Goal: Find specific page/section: Find specific page/section

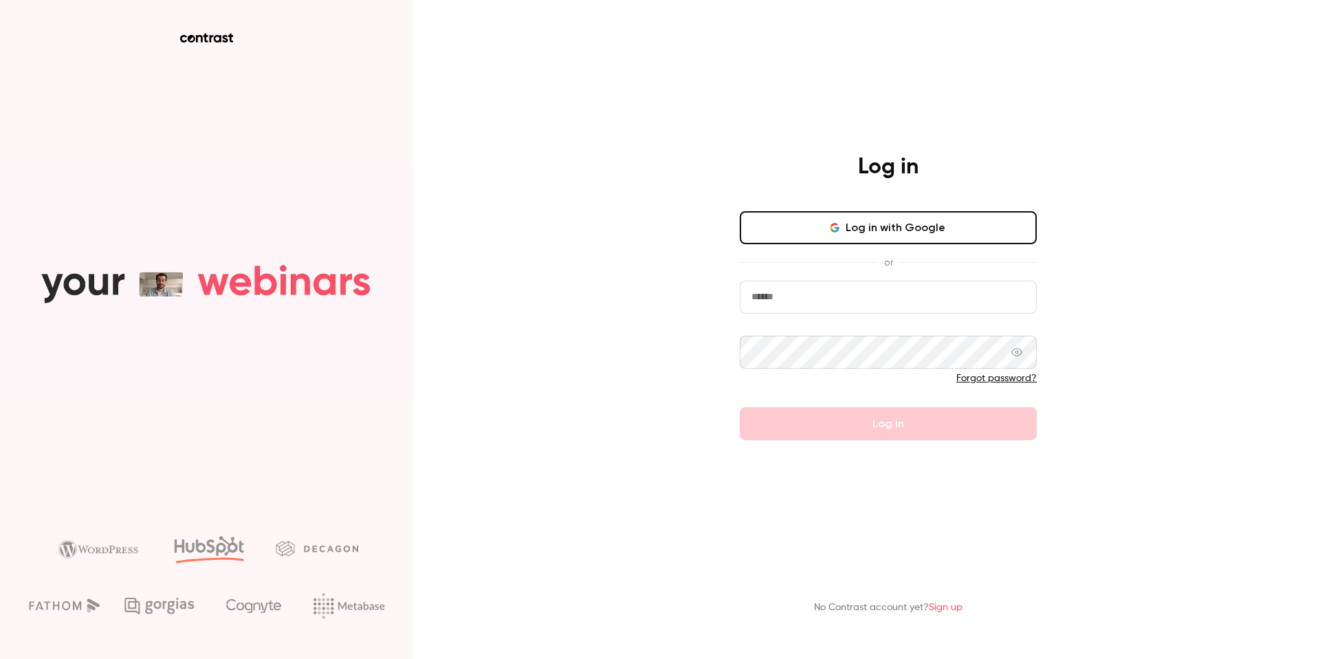
type input "**********"
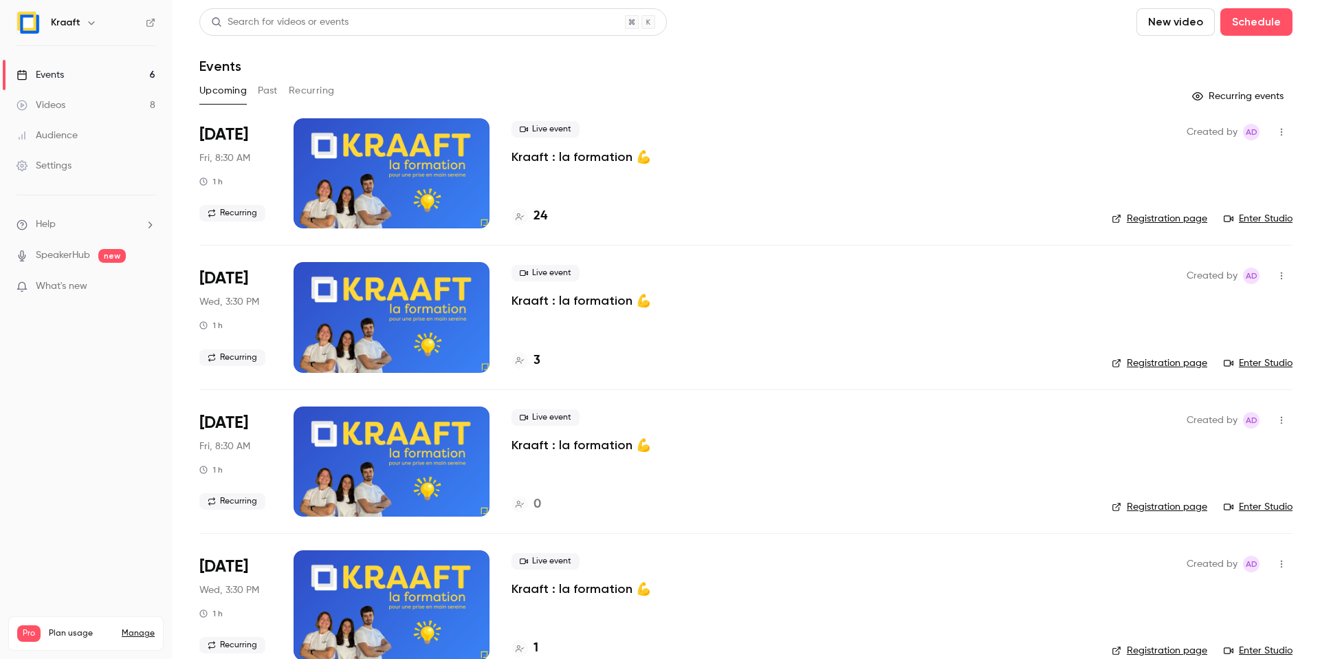
click at [578, 158] on p "Kraaft : la formation 💪" at bounding box center [582, 157] width 140 height 17
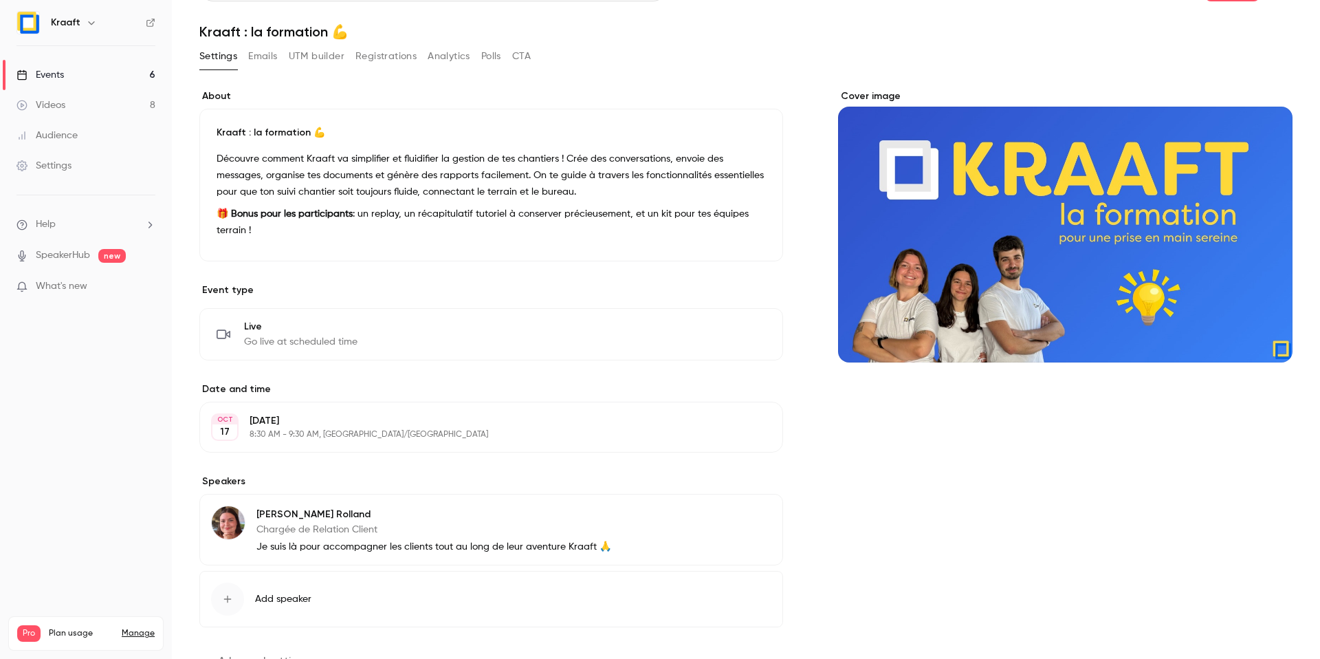
scroll to position [3, 0]
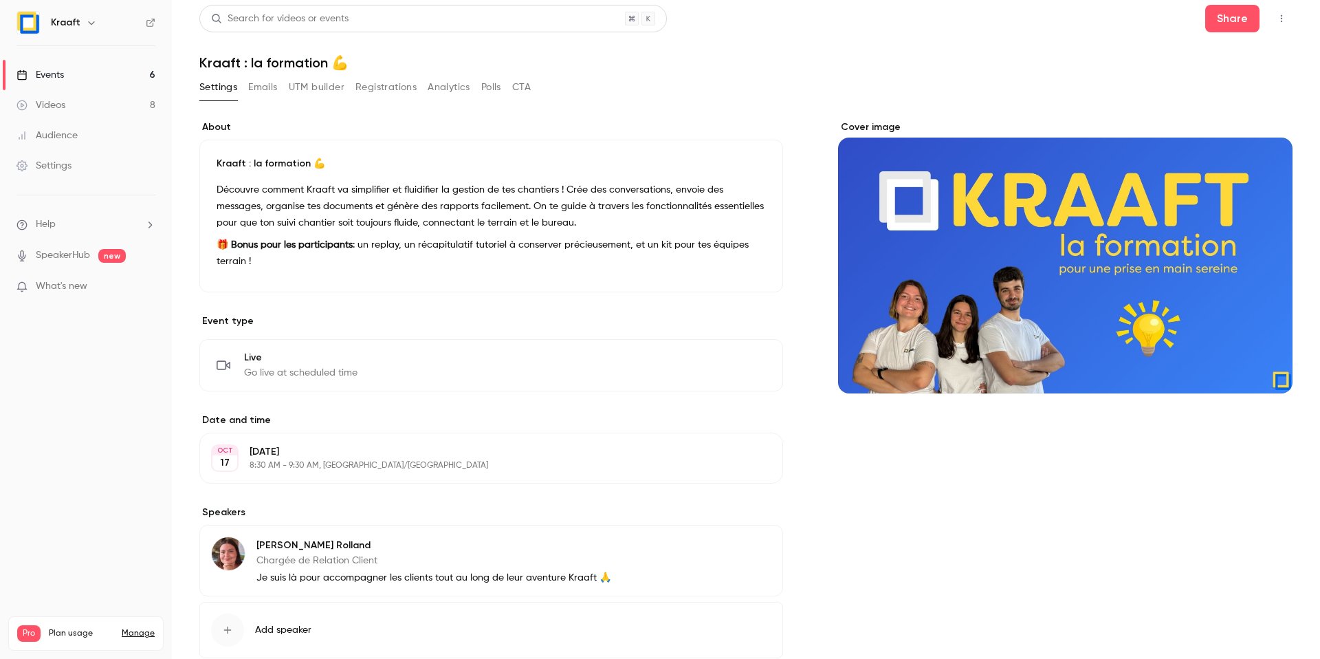
click at [320, 88] on button "UTM builder" at bounding box center [317, 87] width 56 height 22
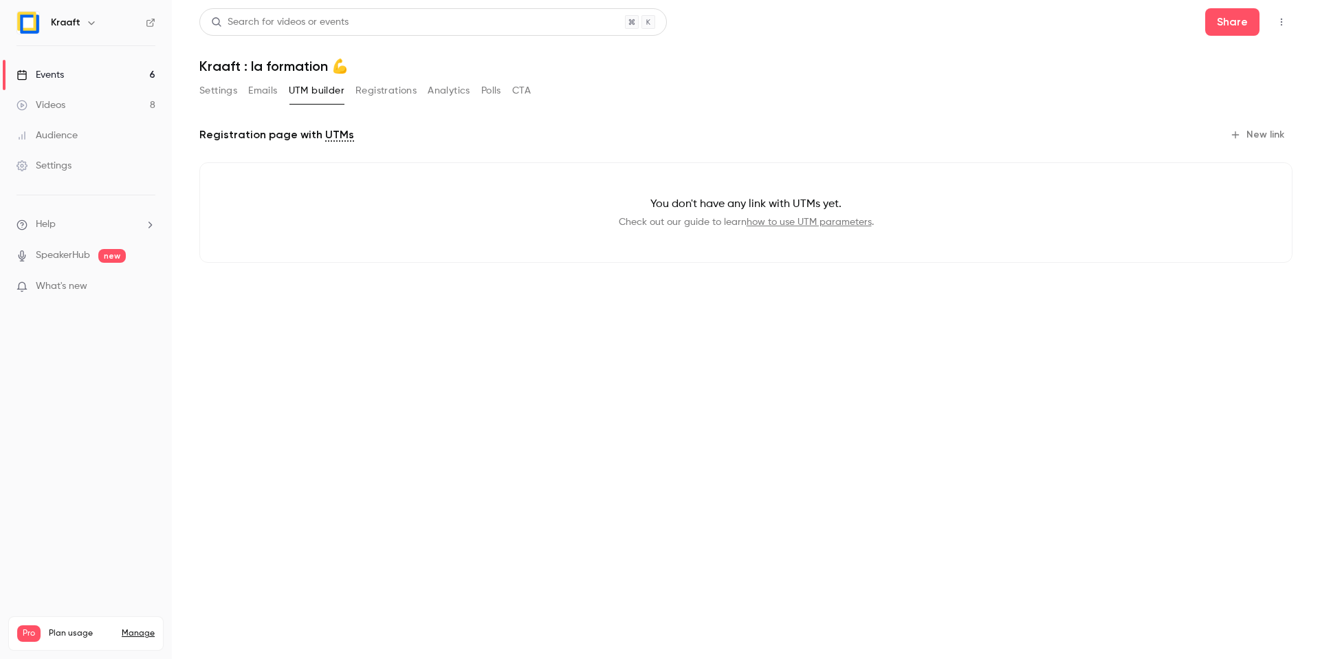
click at [272, 100] on button "Emails" at bounding box center [262, 91] width 29 height 22
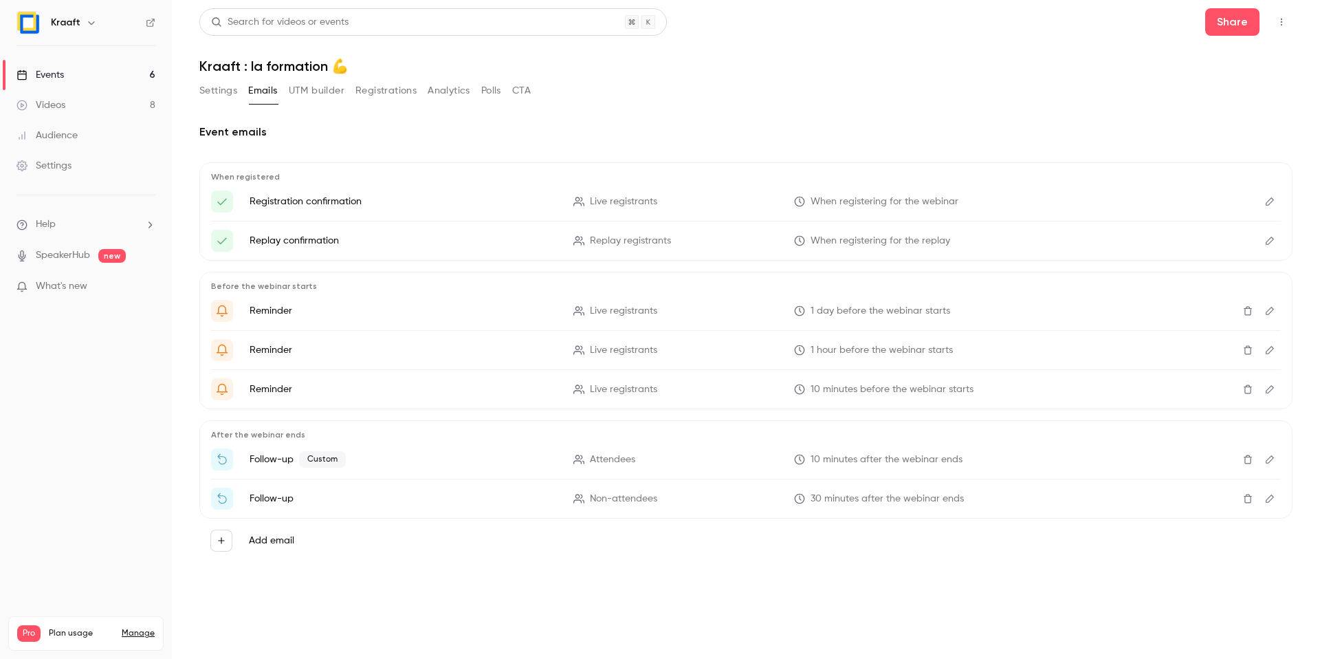
click at [224, 89] on button "Settings" at bounding box center [218, 91] width 38 height 22
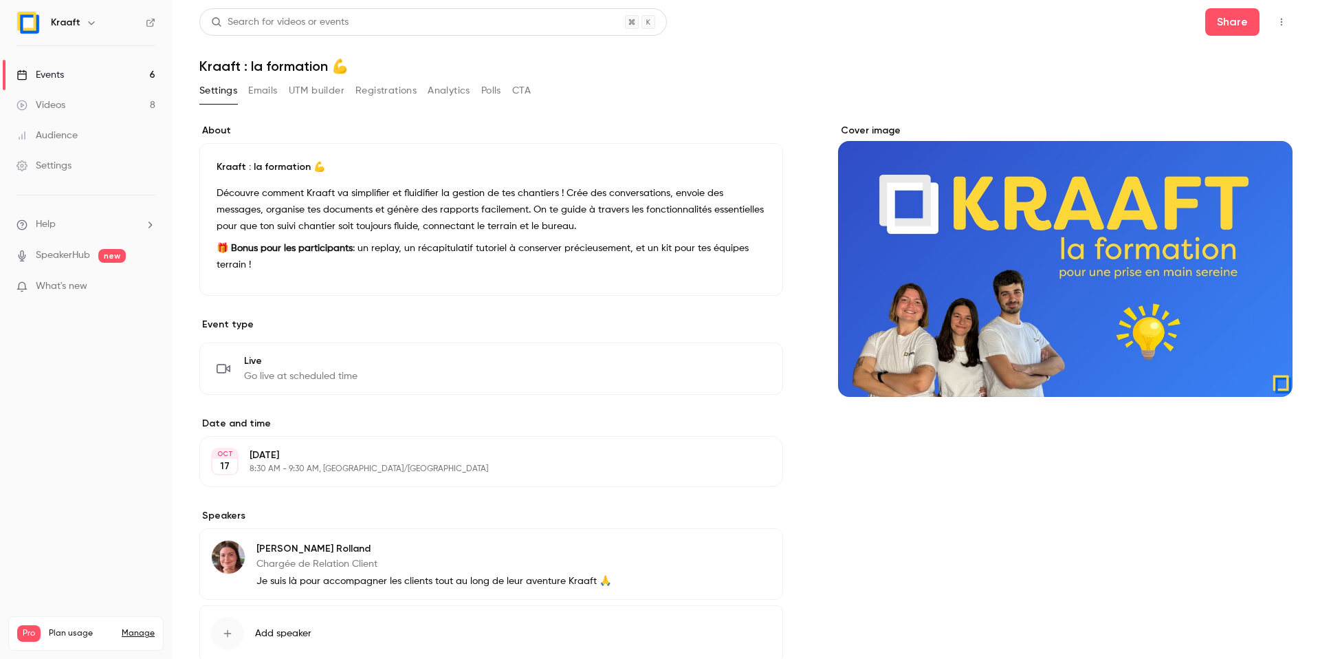
click at [394, 84] on button "Registrations" at bounding box center [386, 91] width 61 height 22
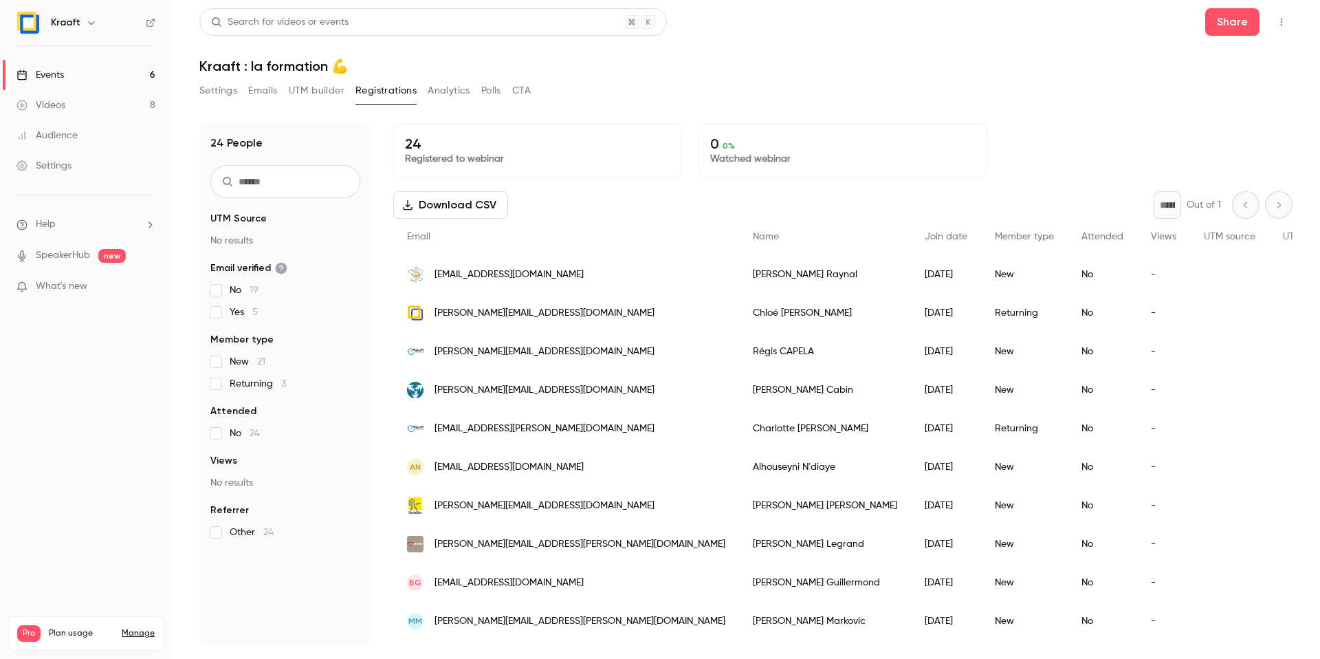
click at [448, 97] on button "Analytics" at bounding box center [449, 91] width 43 height 22
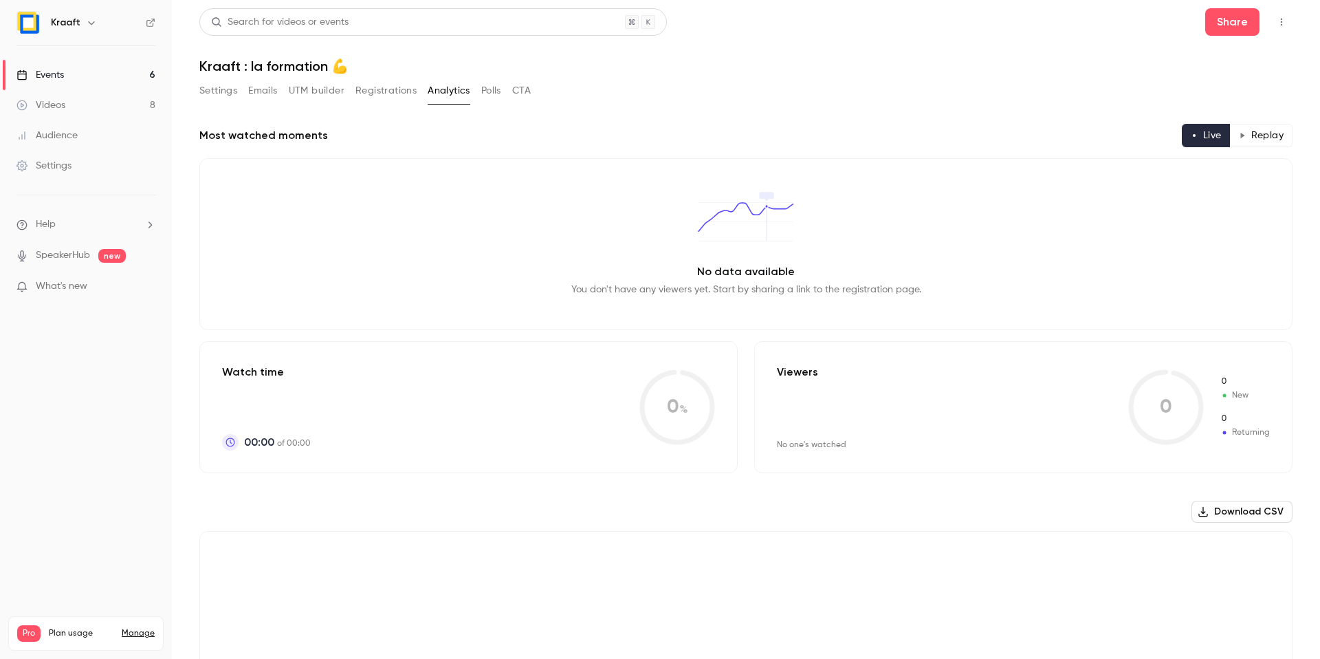
click at [113, 70] on link "Events 6" at bounding box center [86, 75] width 172 height 30
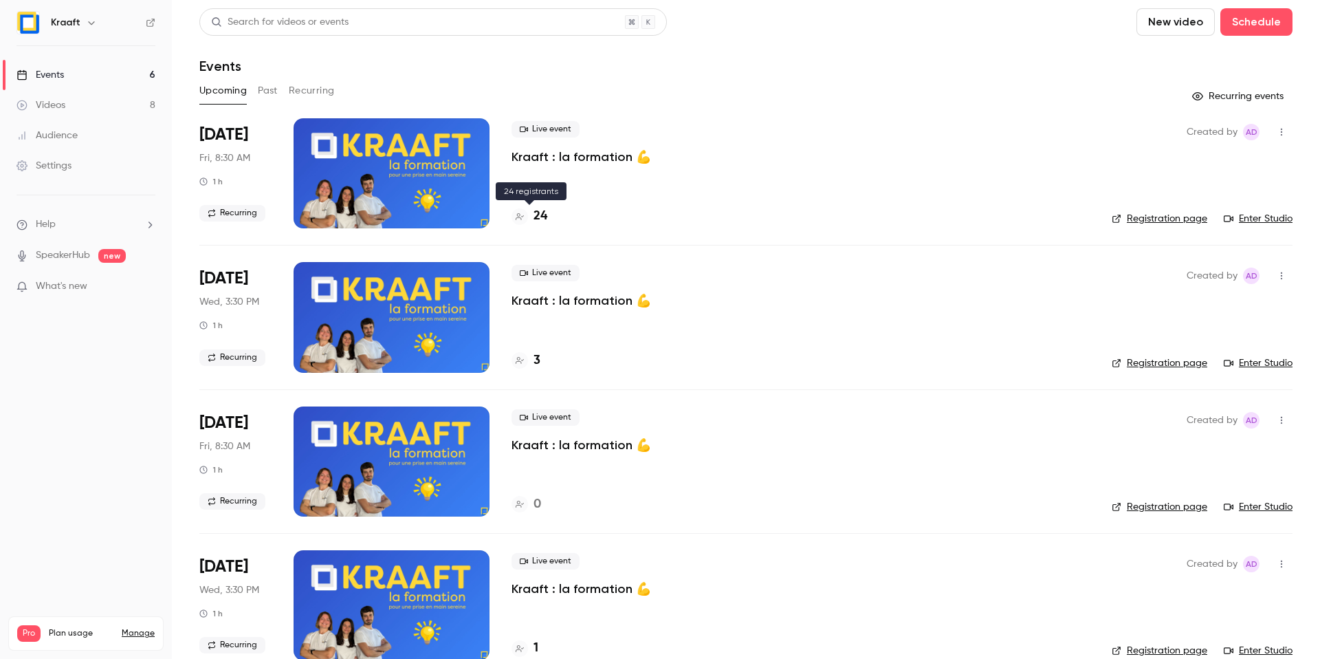
click at [536, 213] on h4 "24" at bounding box center [541, 216] width 14 height 19
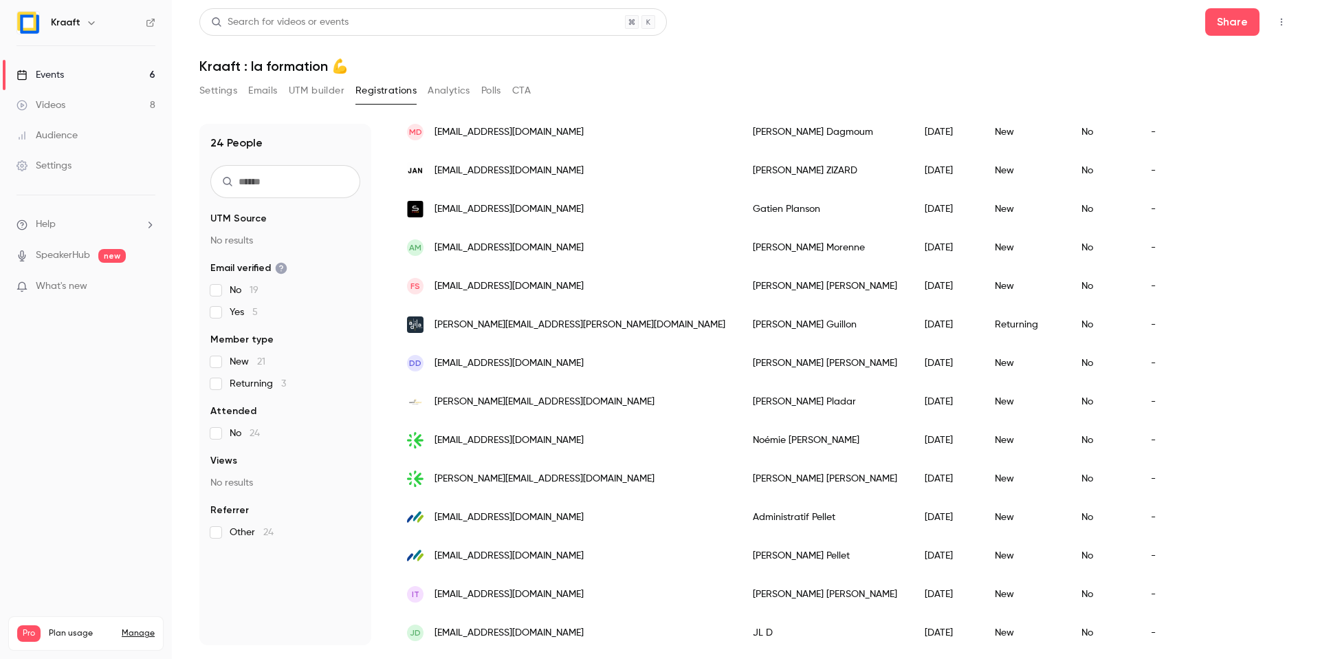
scroll to position [545, 0]
